Goal: Information Seeking & Learning: Learn about a topic

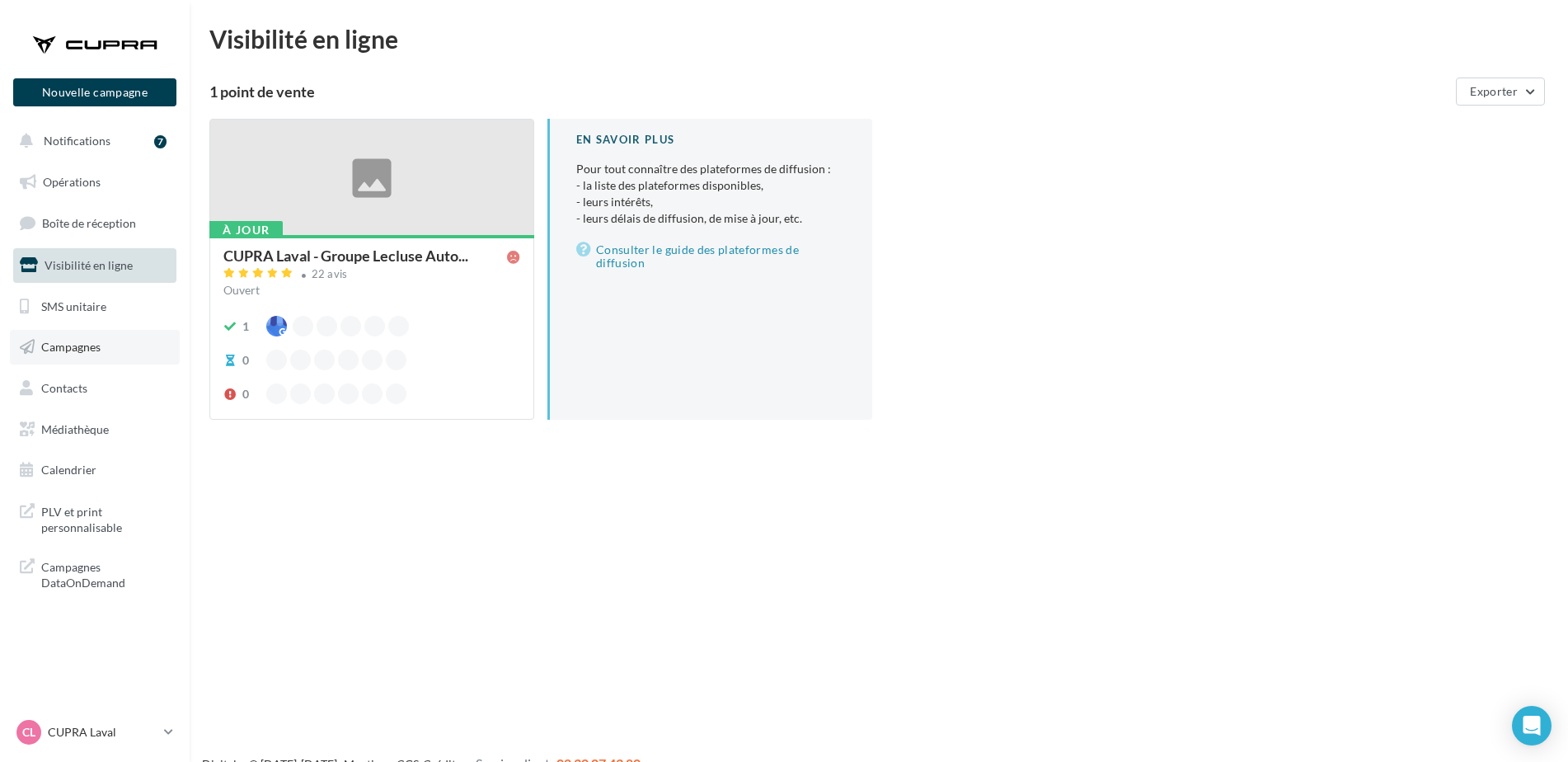
click at [101, 332] on link "Campagnes" at bounding box center [95, 347] width 170 height 35
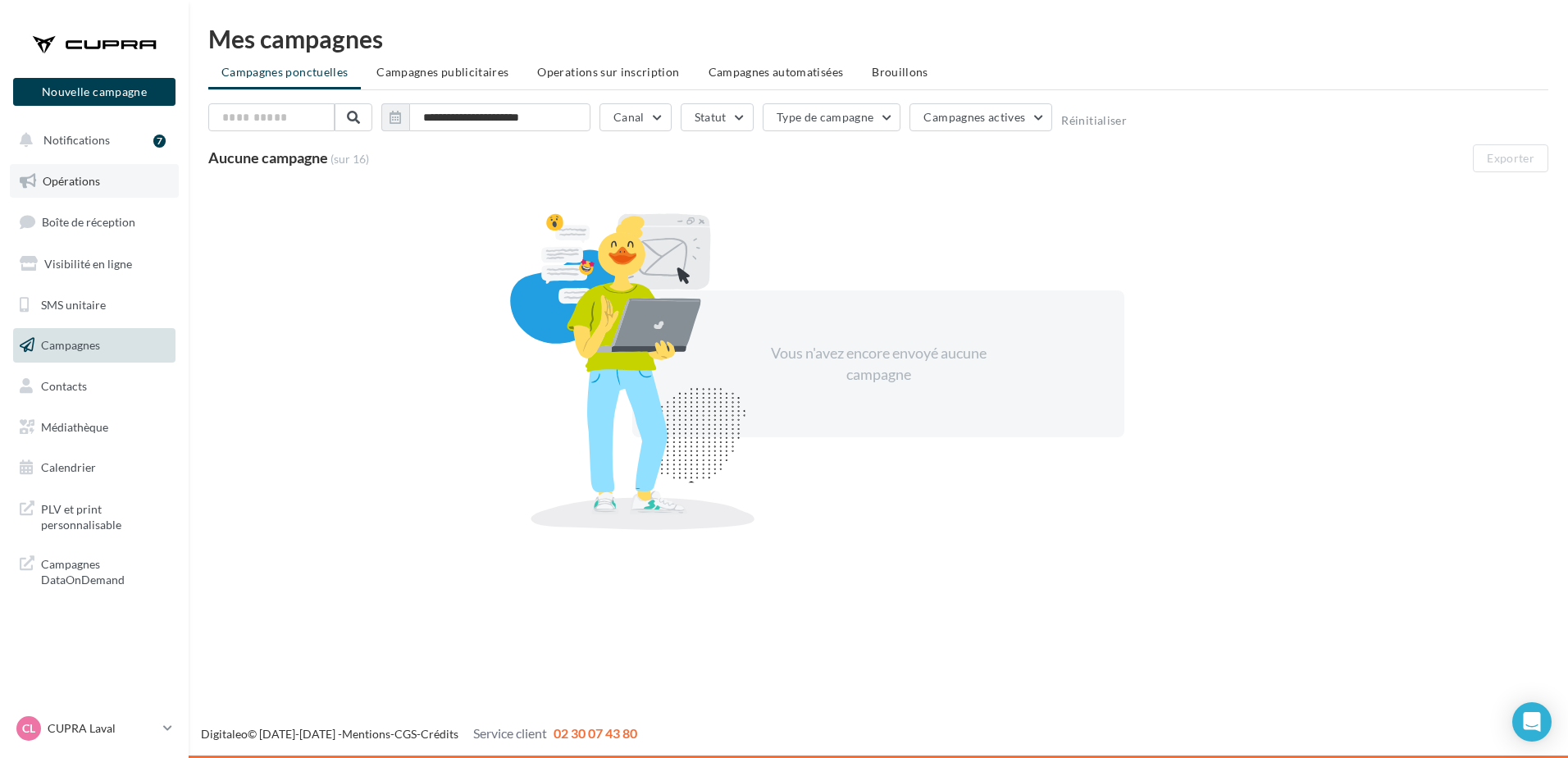
click at [127, 192] on link "Opérations" at bounding box center [94, 182] width 169 height 35
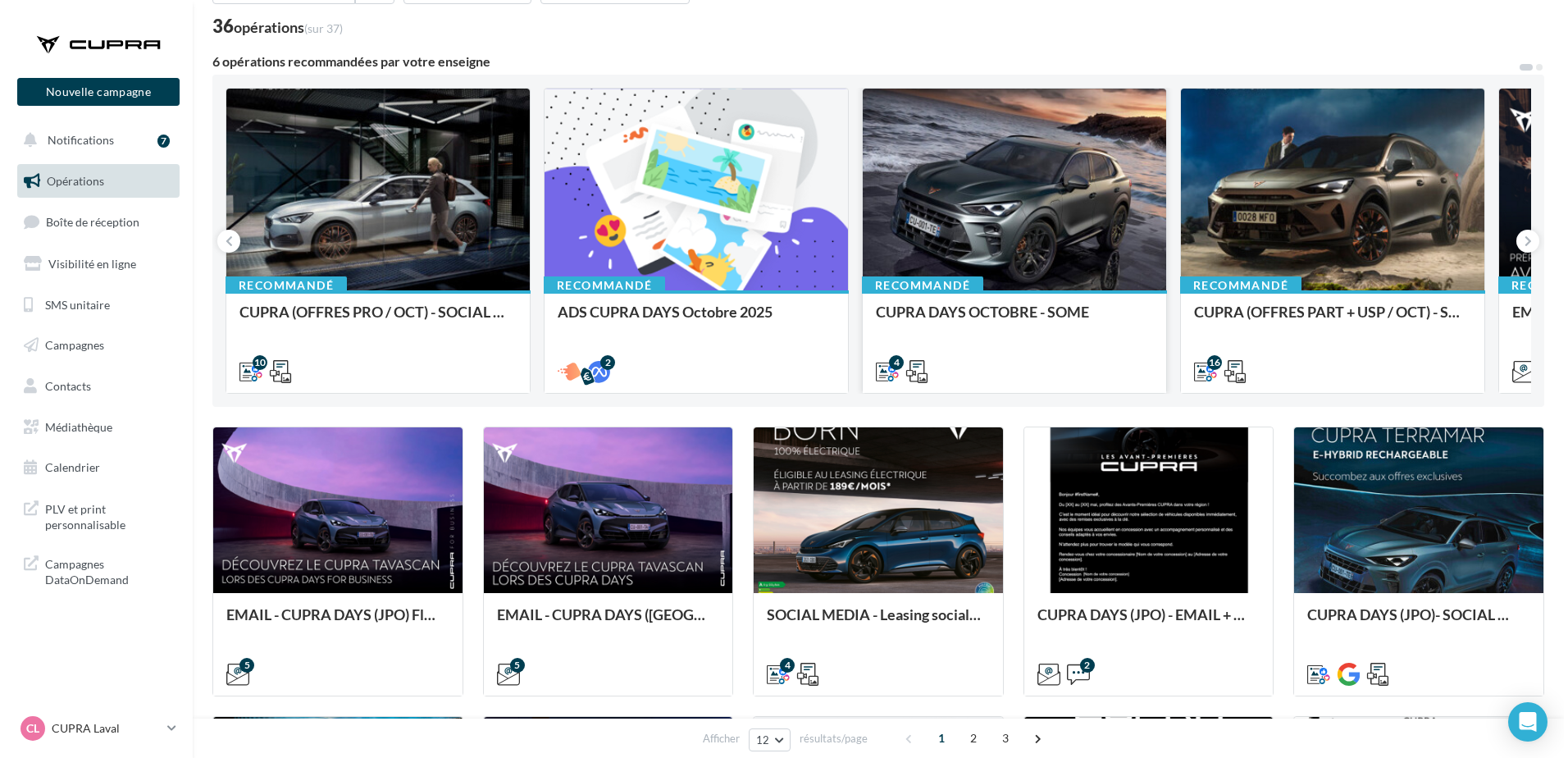
scroll to position [118, 0]
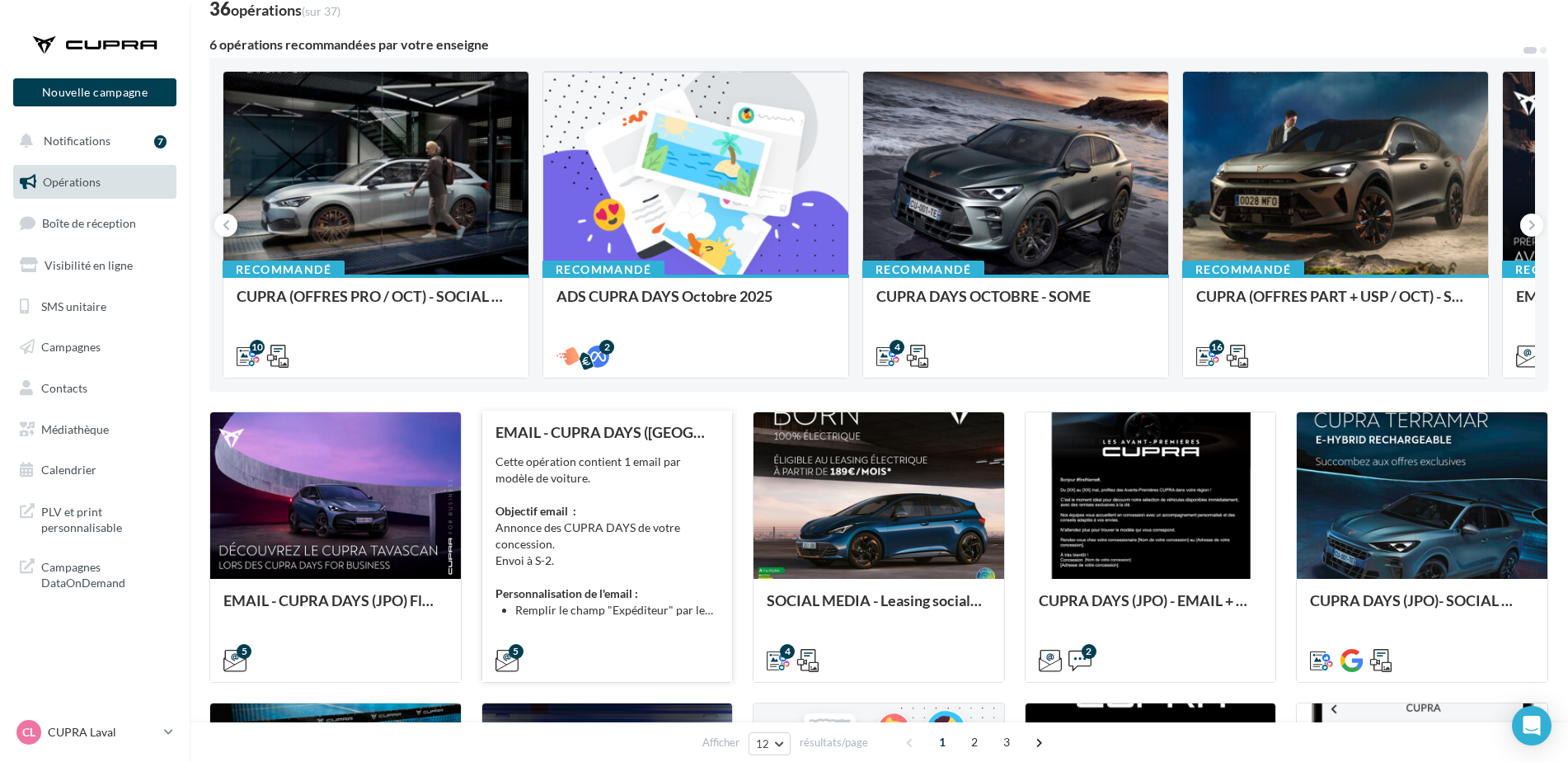
click at [661, 525] on div "Cette opération contient 1 email par modèle de voiture. Objectif email : Annonc…" at bounding box center [608, 536] width 224 height 165
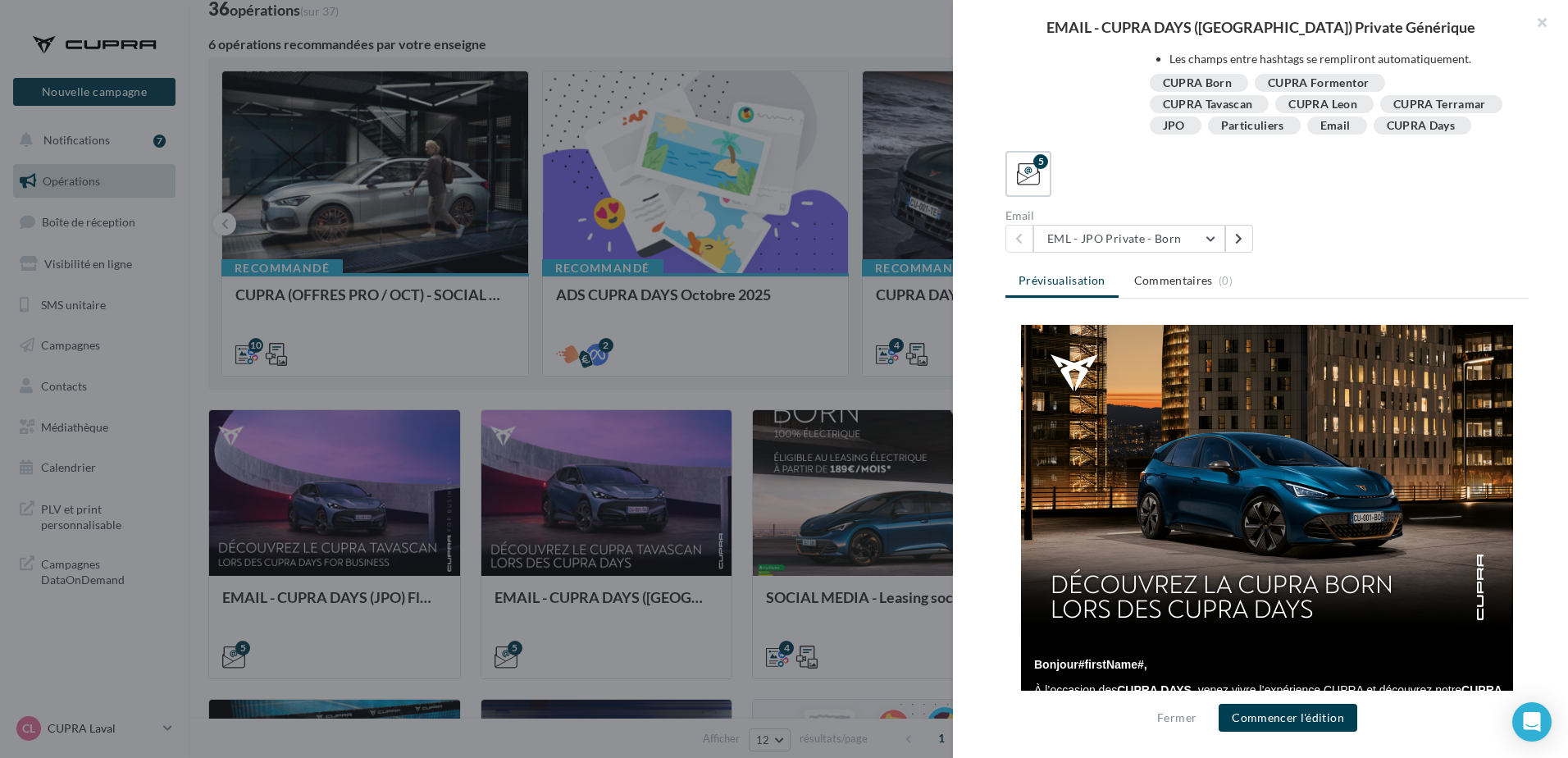
scroll to position [170, 0]
click at [1198, 236] on button "EML - JPO Private - Born" at bounding box center [1130, 239] width 192 height 28
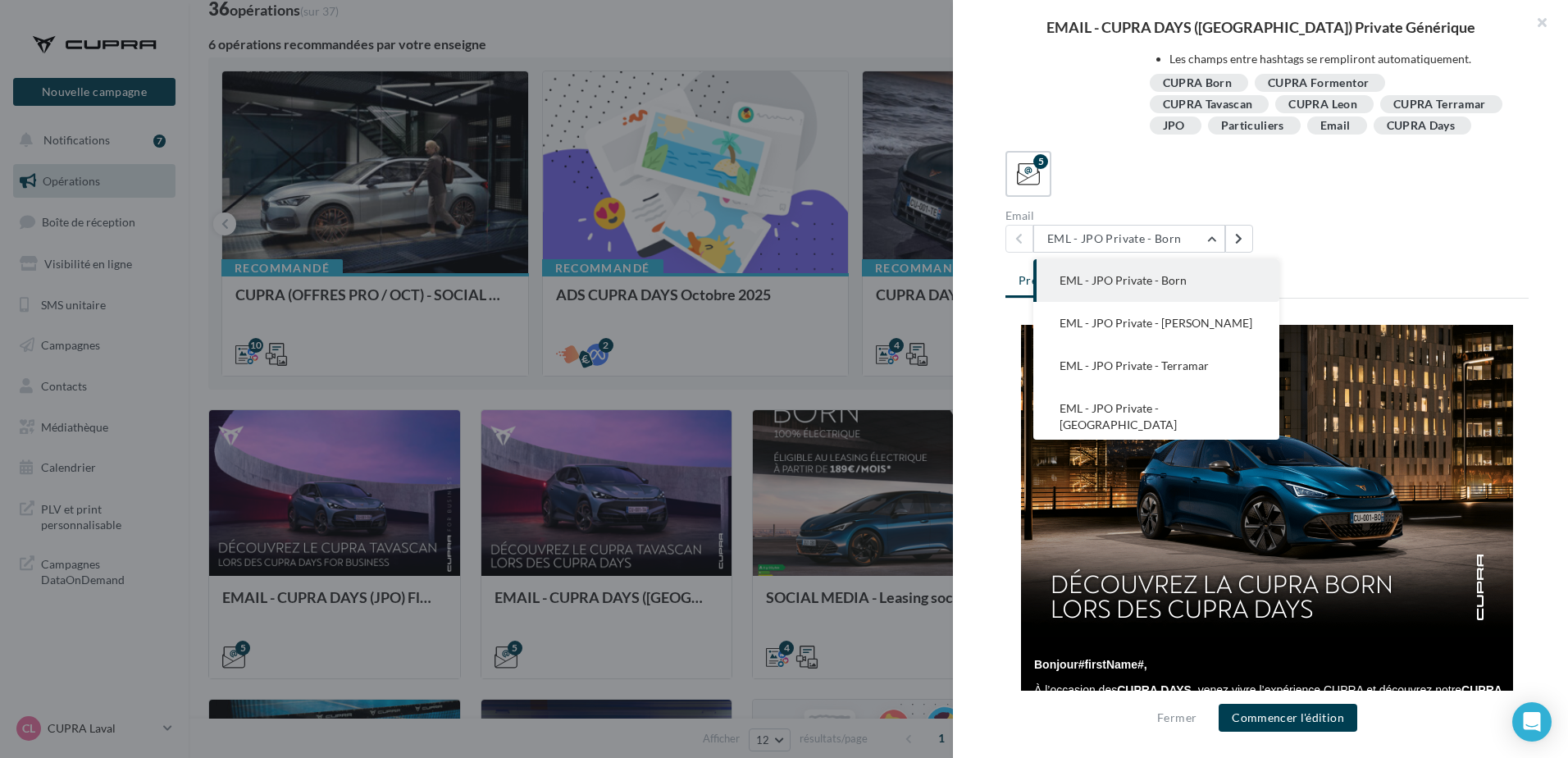
click at [1435, 253] on div "Description Cette opération contient 1 email par modèle de voiture. Objectif em…" at bounding box center [1266, 379] width 628 height 651
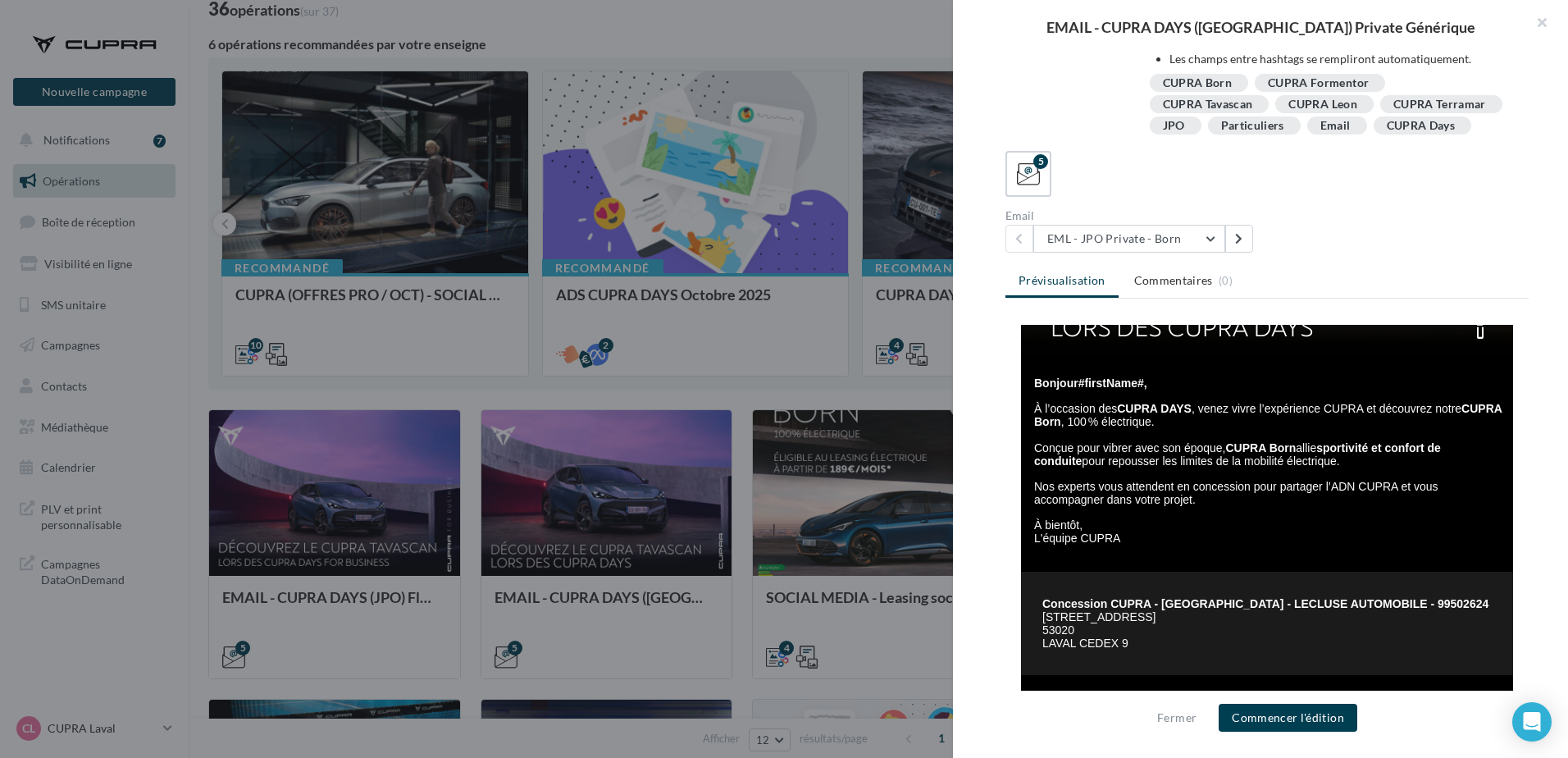
scroll to position [317, 0]
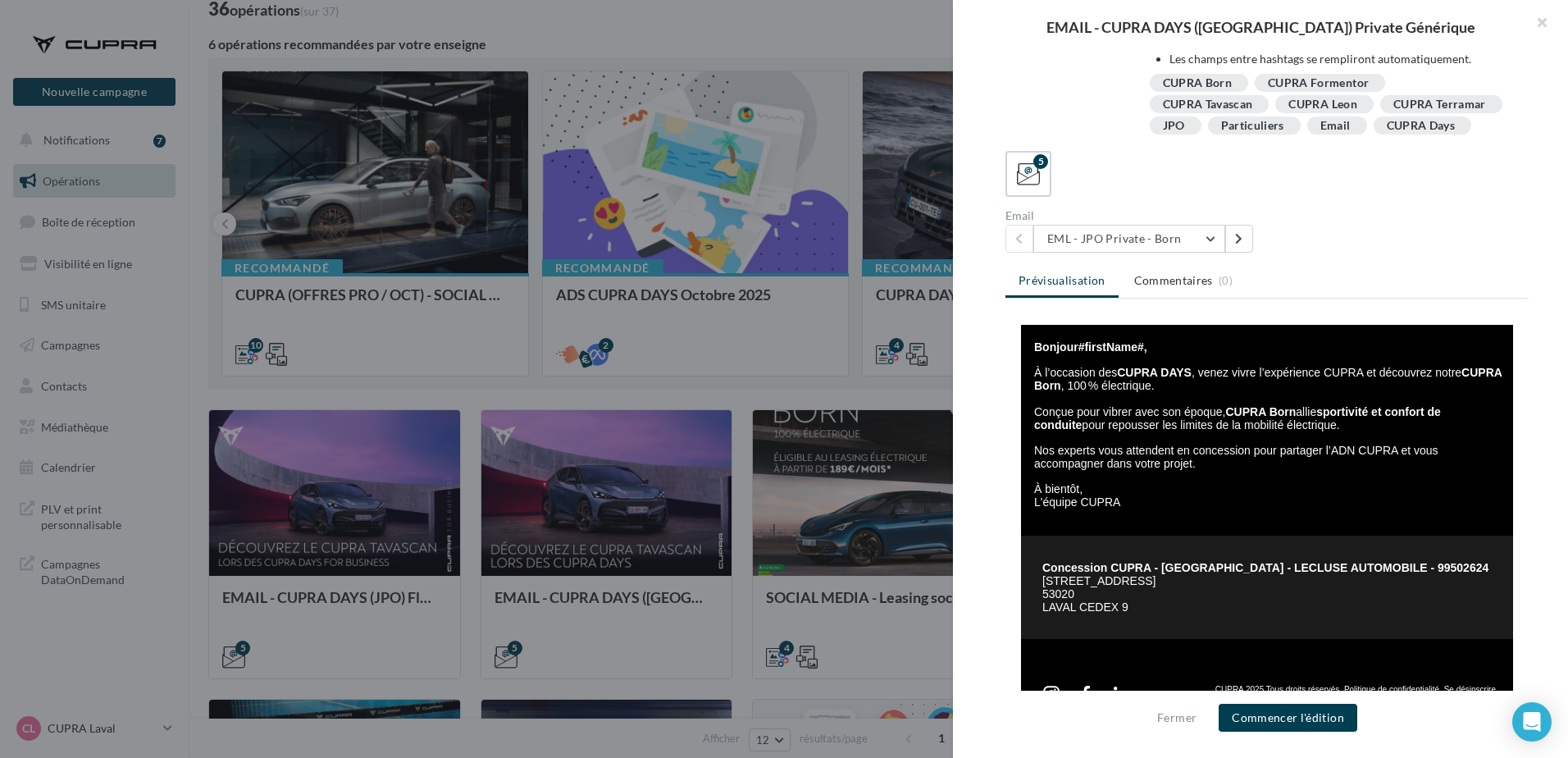
click at [1070, 453] on span "Nos experts vous attendent en concession pour partager l’ADN CUPRA et vous acco…" at bounding box center [1235, 456] width 404 height 26
click at [1154, 421] on span "À l’occasion des CUPRA DAYS , venez vivre l’expérience CUPRA et découvrez notre…" at bounding box center [1267, 398] width 467 height 65
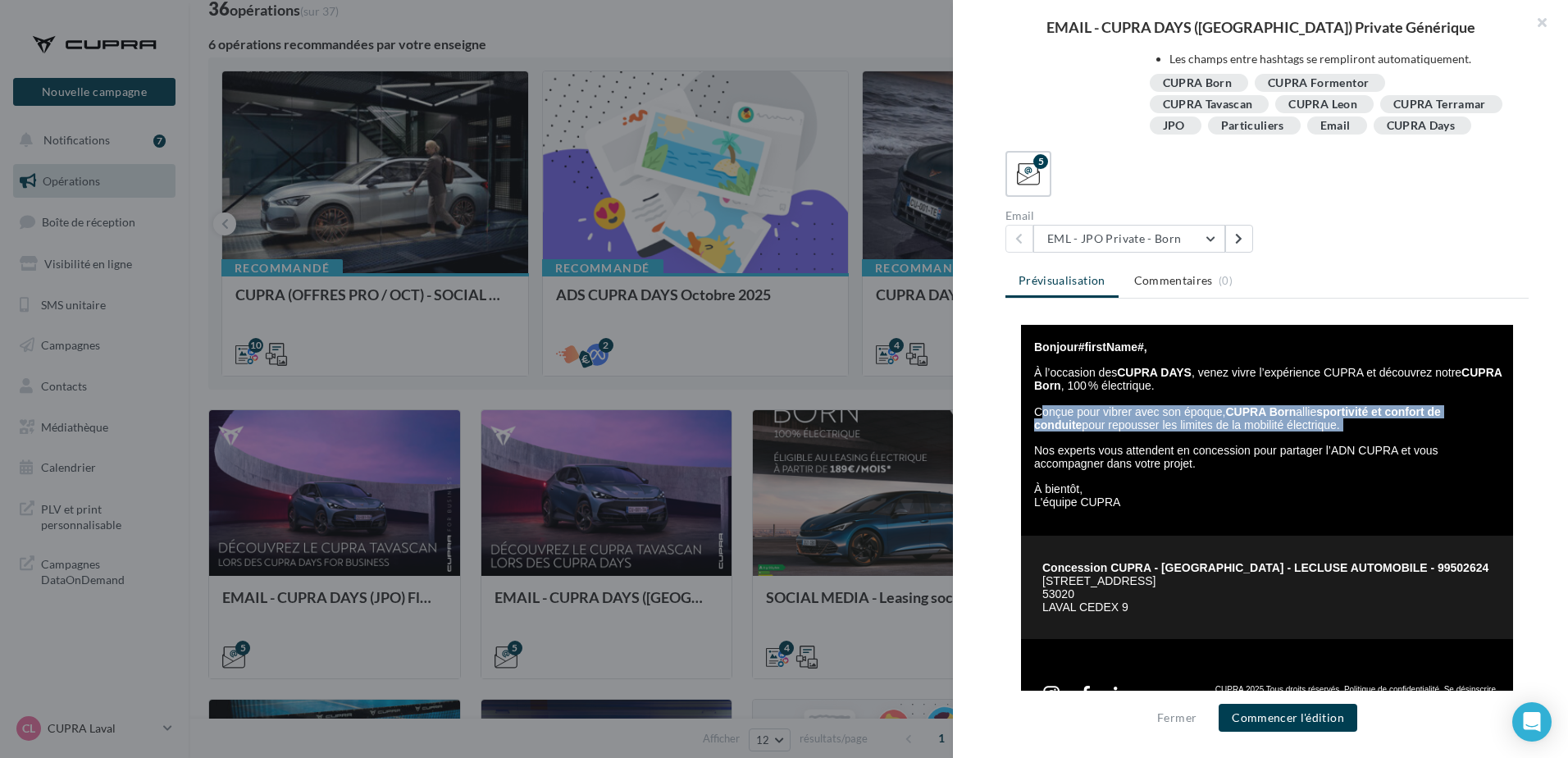
click at [1154, 421] on span "À l’occasion des CUPRA DAYS , venez vivre l’expérience CUPRA et découvrez notre…" at bounding box center [1267, 398] width 467 height 65
copy div "Conçue pour vibrer avec son époque, CUPRA Born allie sportivité et confort de c…"
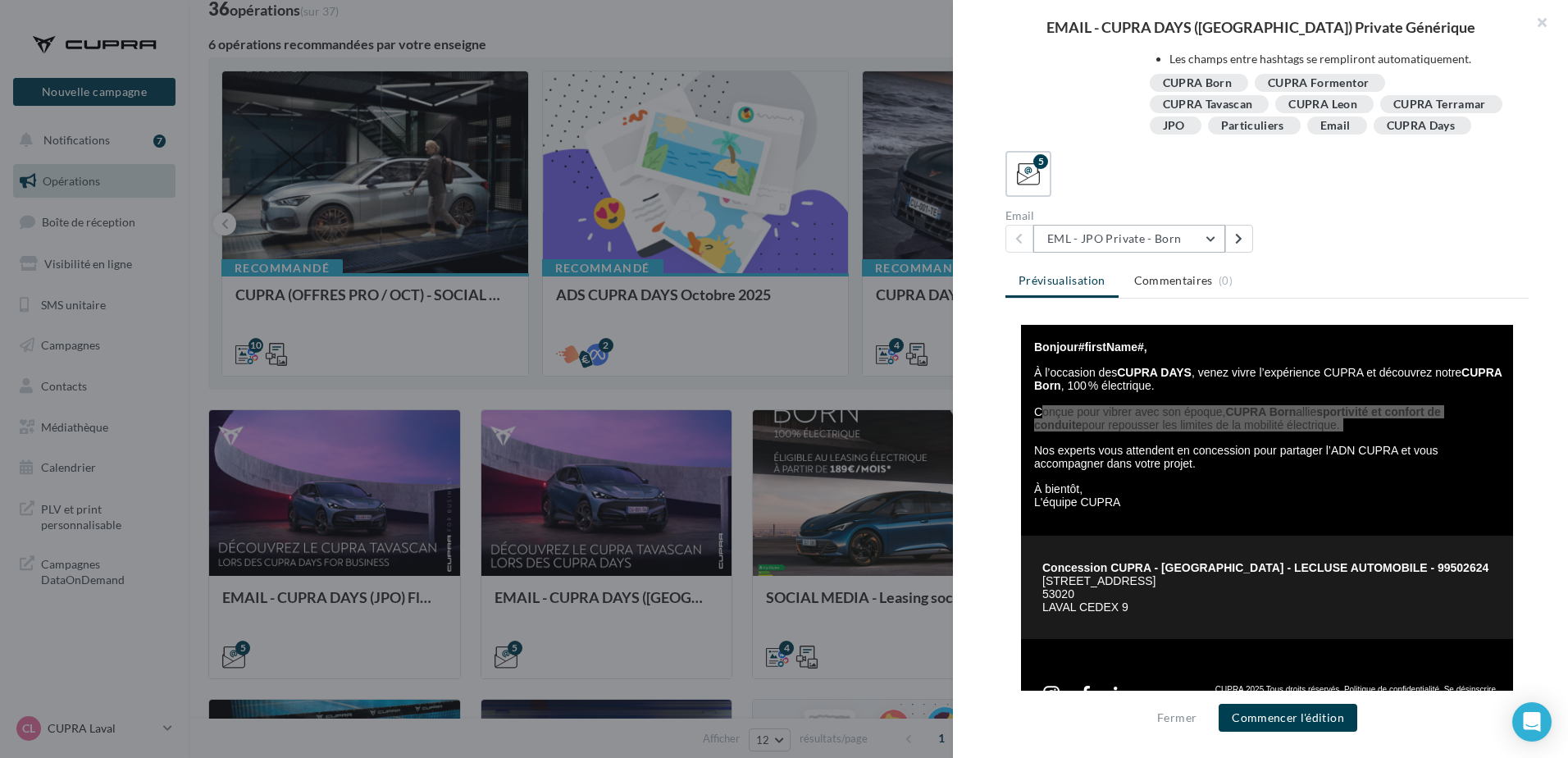
click at [1163, 232] on button "EML - JPO Private - Born" at bounding box center [1130, 239] width 192 height 28
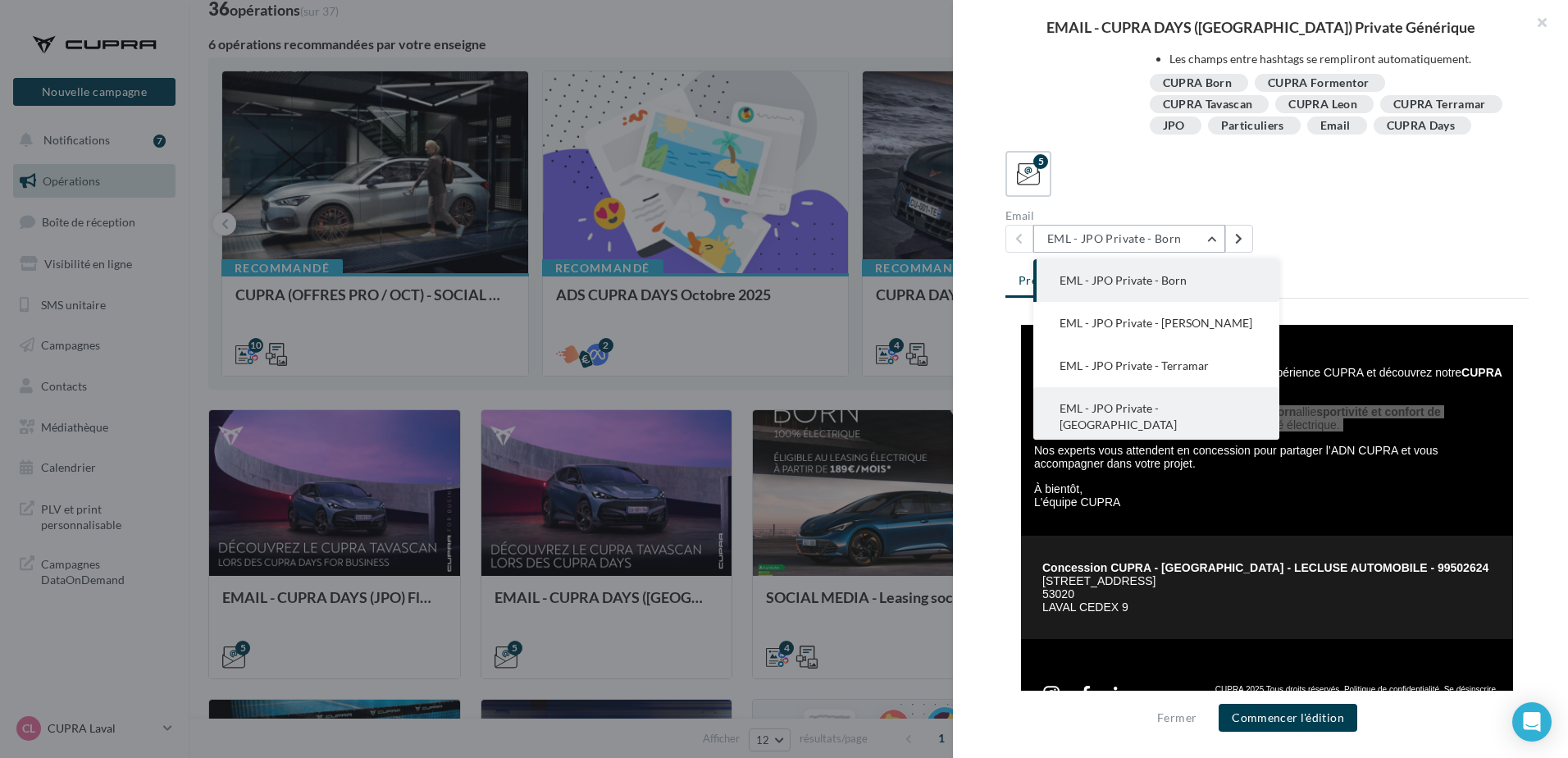
scroll to position [33, 0]
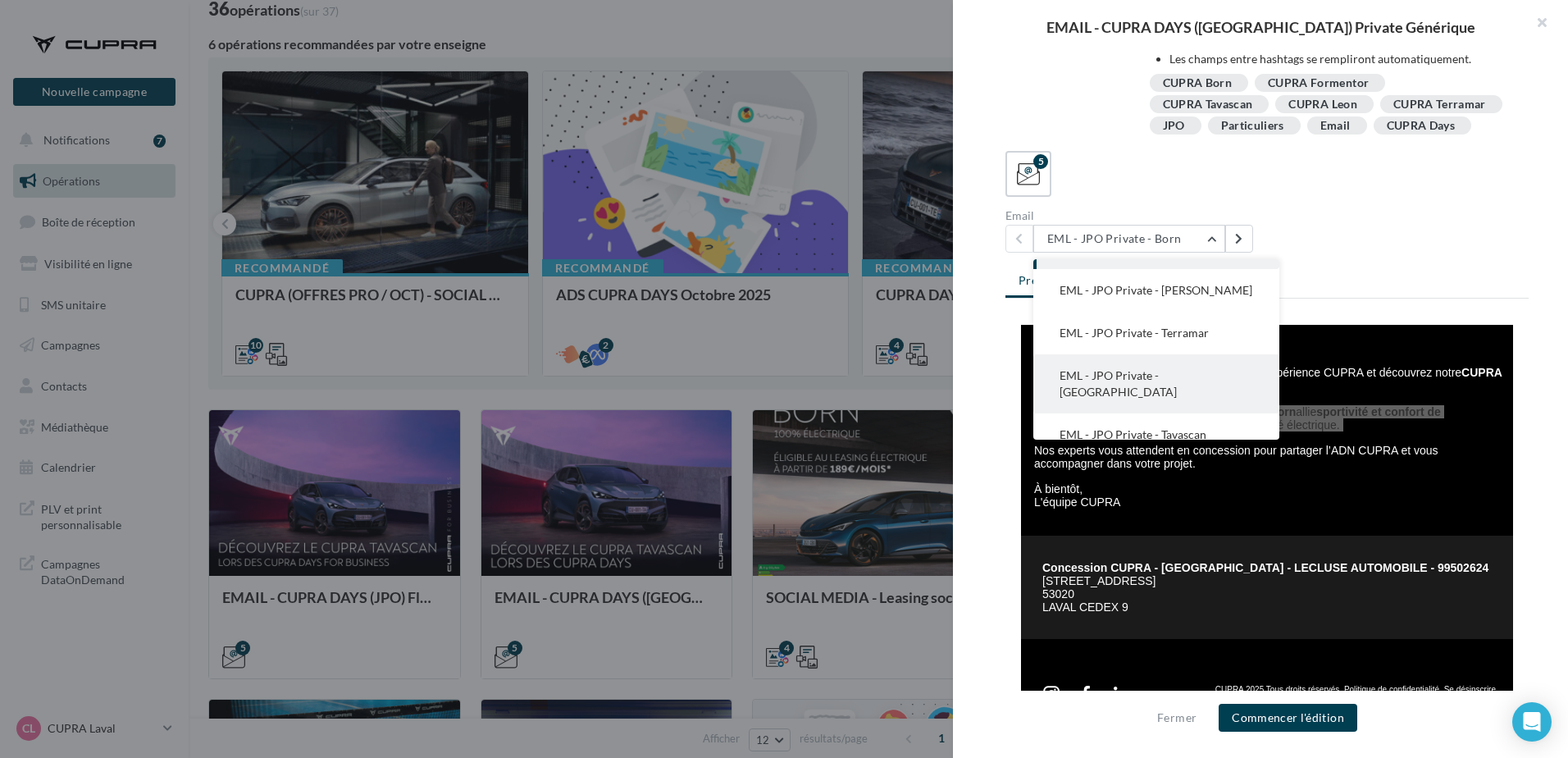
click at [1181, 427] on span "EML - JPO Private - Tavascan" at bounding box center [1132, 434] width 147 height 13
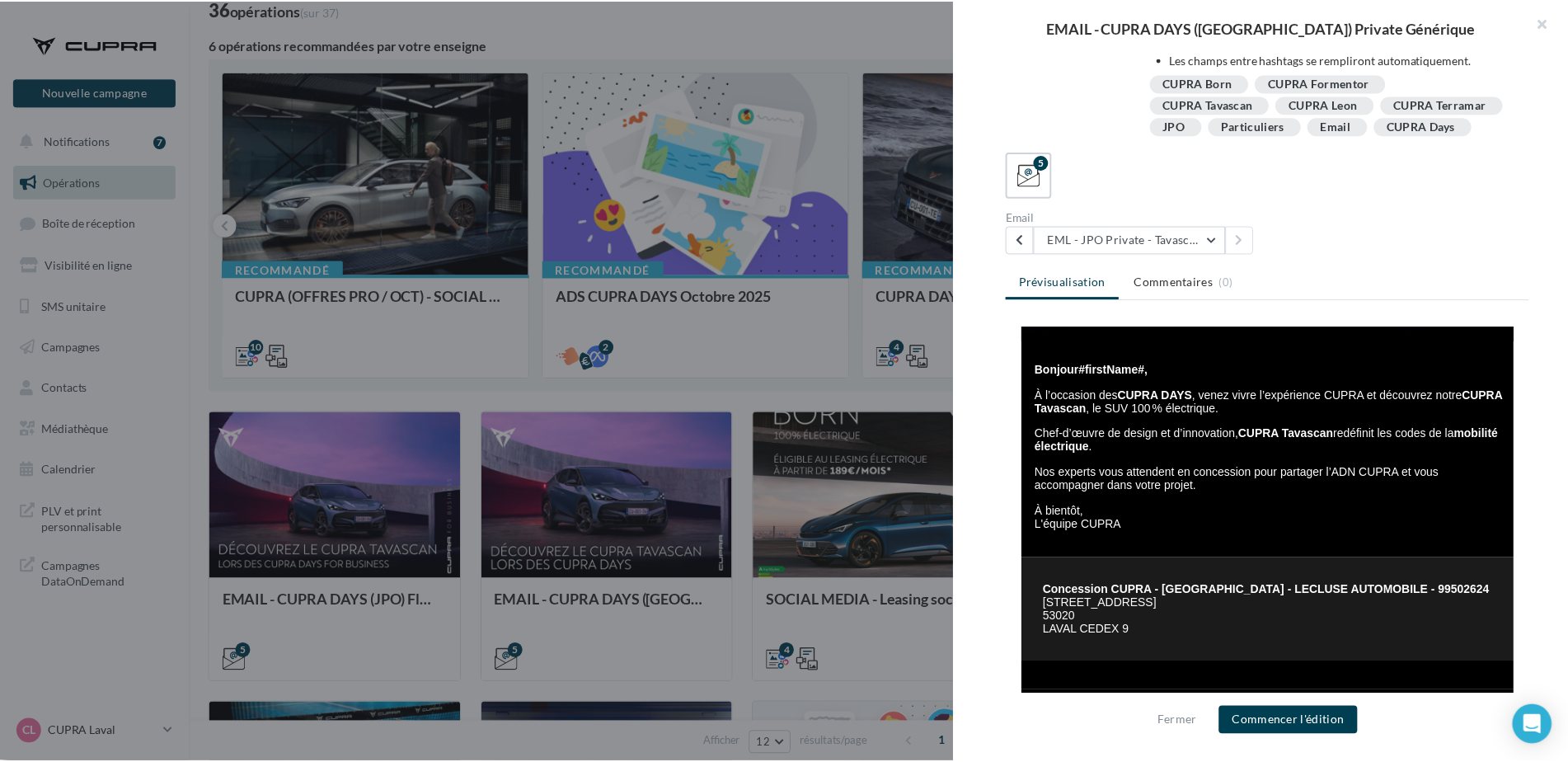
scroll to position [289, 0]
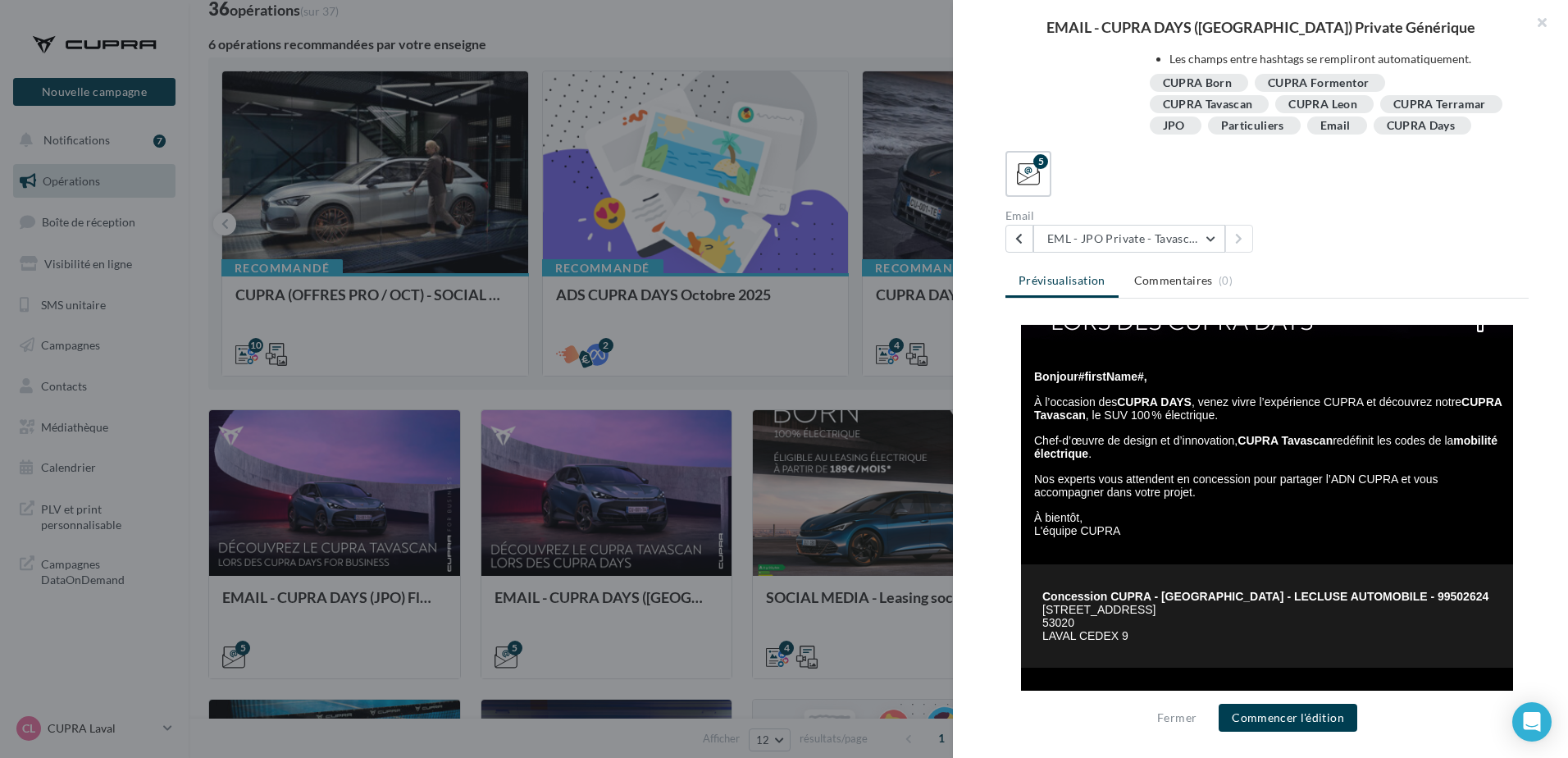
click at [1141, 439] on span "Chef-d’œuvre de design et d’innovation, CUPRA Tavascan redéfinit les codes de l…" at bounding box center [1265, 446] width 463 height 26
copy div "Chef-d’œuvre de design et d’innovation, CUPRA Tavascan redéfinit les codes de l…"
click at [1199, 708] on button "Fermer" at bounding box center [1177, 718] width 53 height 19
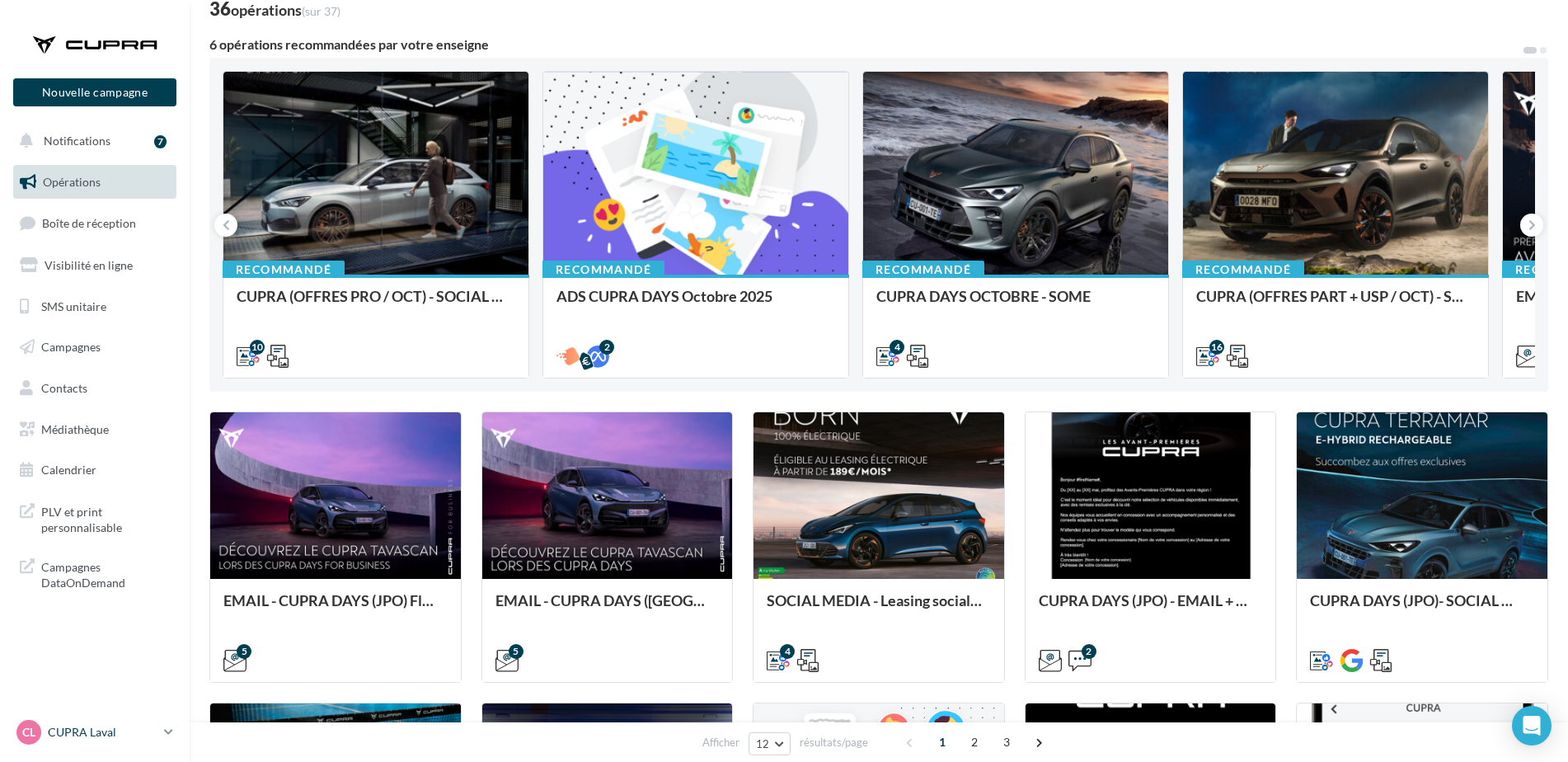
click at [61, 727] on p "CUPRA Laval" at bounding box center [102, 732] width 109 height 16
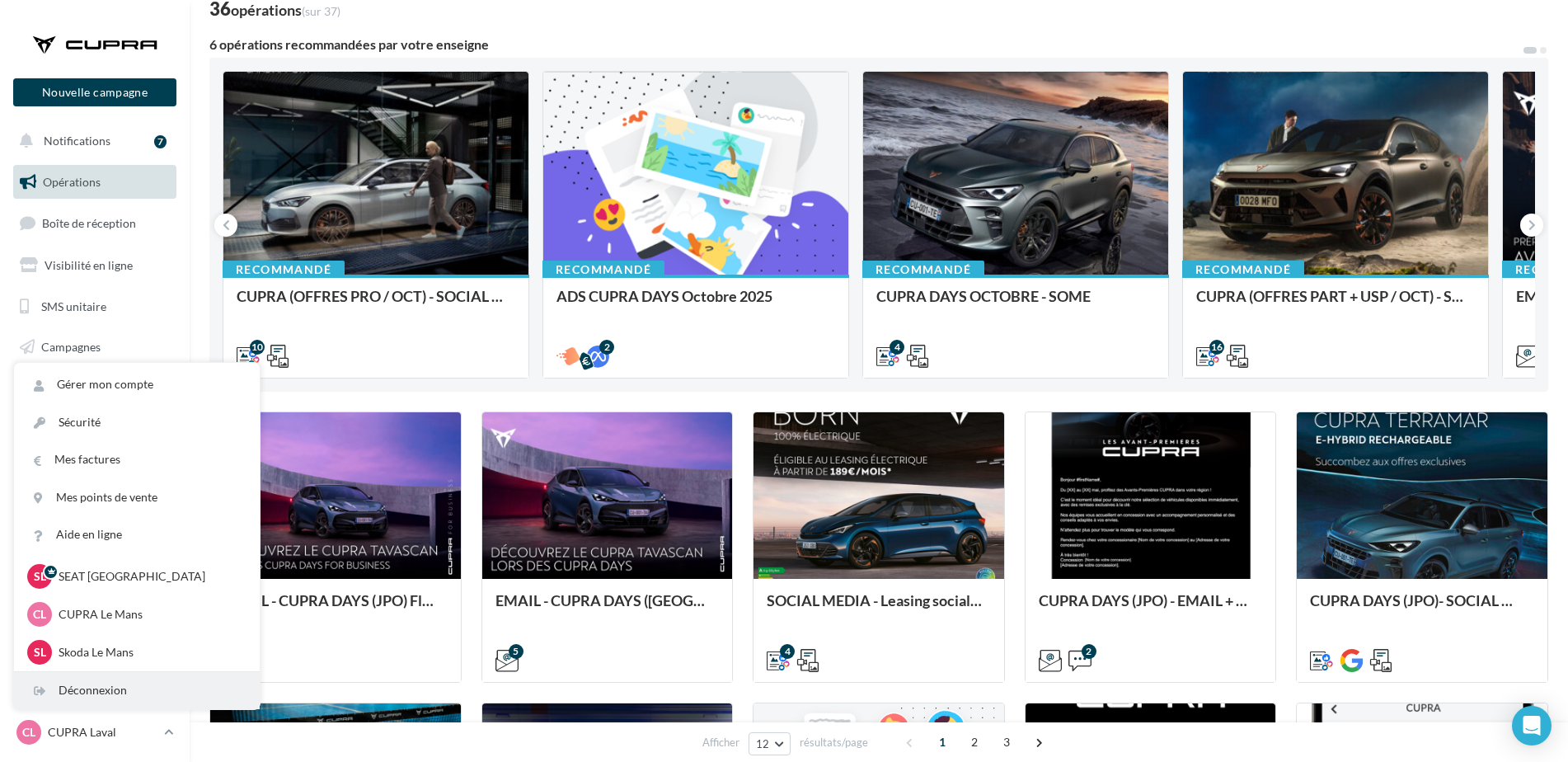
click at [87, 697] on div "Déconnexion" at bounding box center [136, 690] width 246 height 37
